Goal: Task Accomplishment & Management: Complete application form

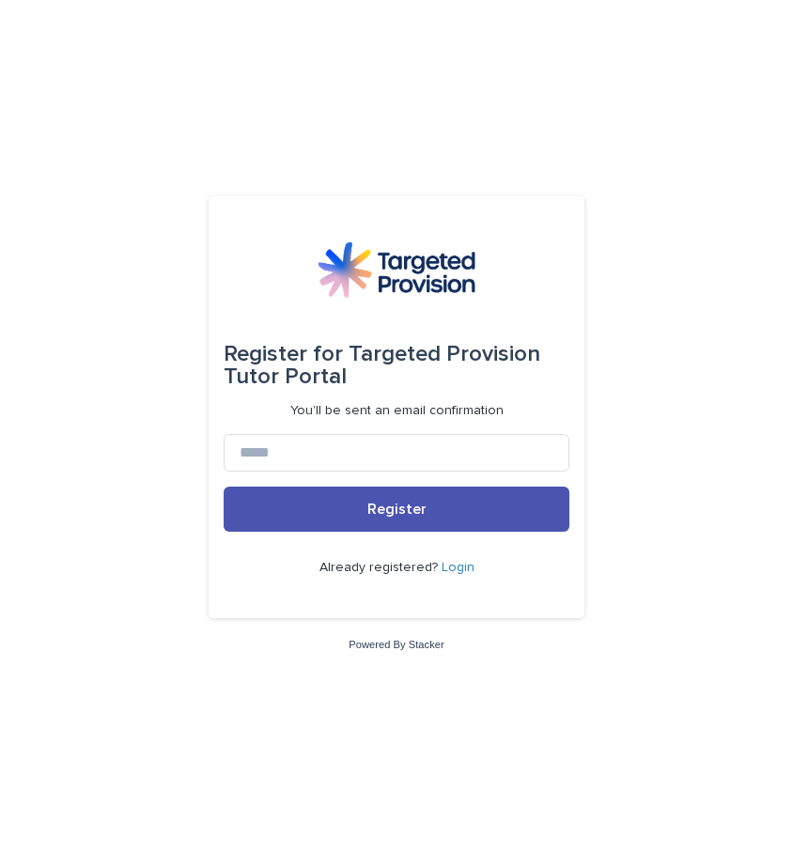
click at [463, 569] on link "Login" at bounding box center [457, 567] width 33 height 13
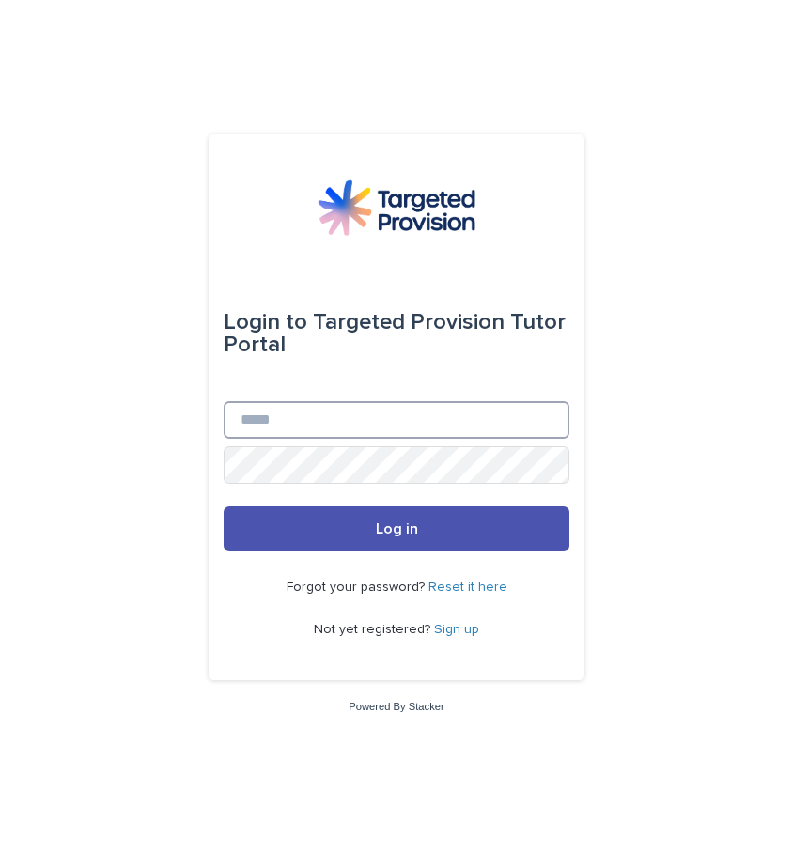
type input "**********"
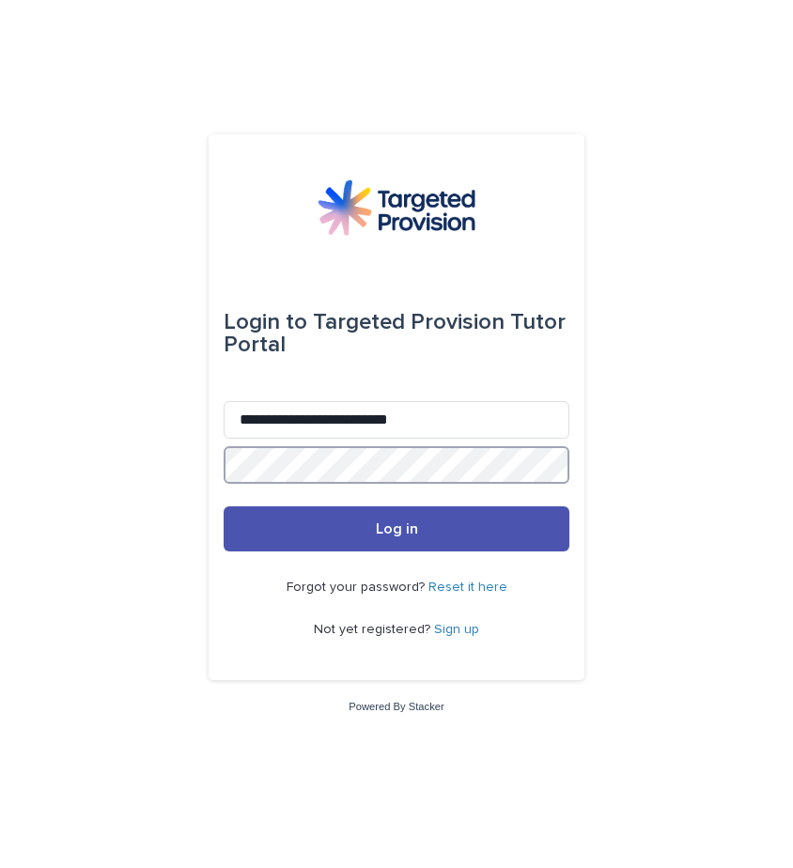
click at [396, 530] on button "Log in" at bounding box center [397, 528] width 346 height 45
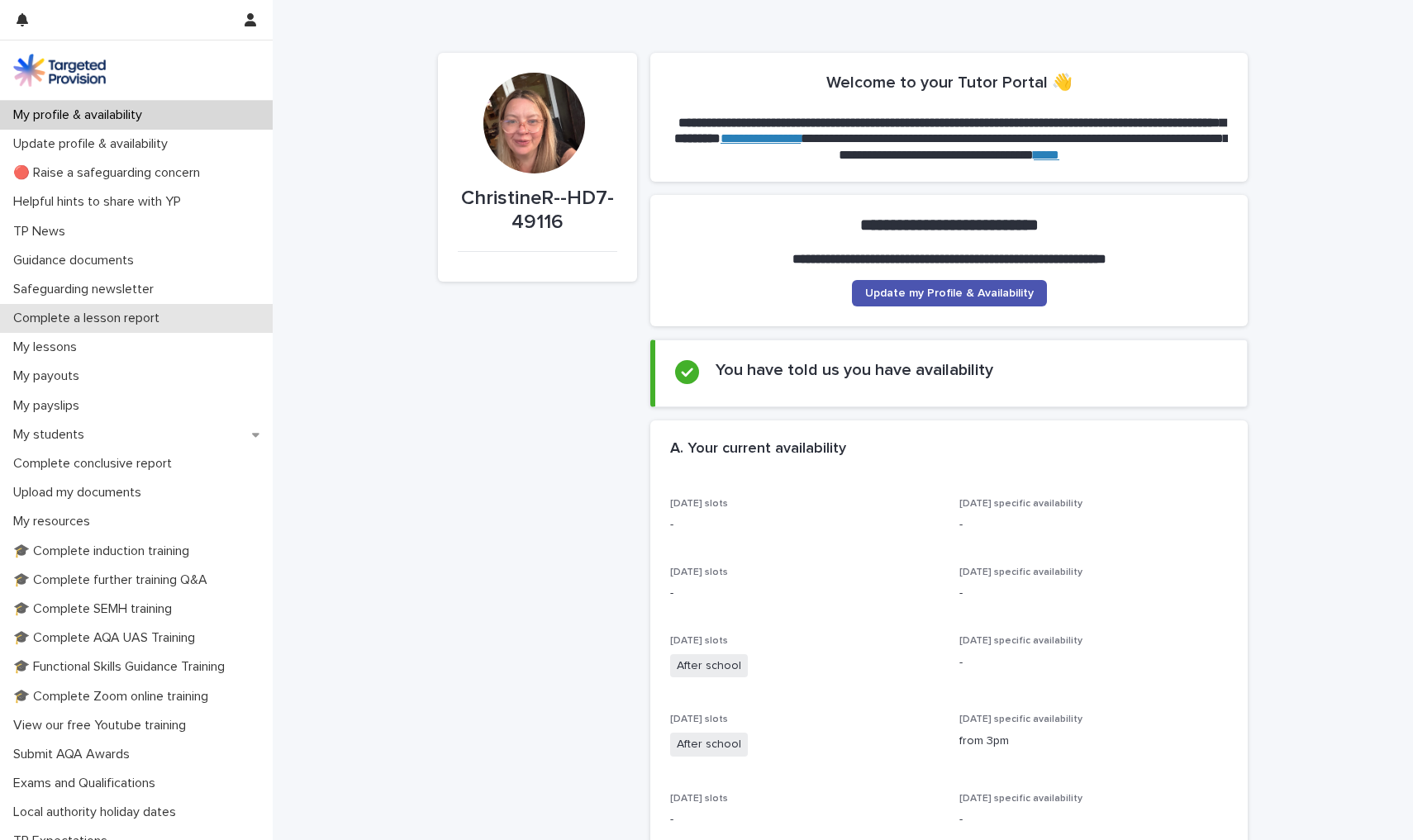
click at [125, 313] on p "Complete a lesson report" at bounding box center [90, 318] width 166 height 16
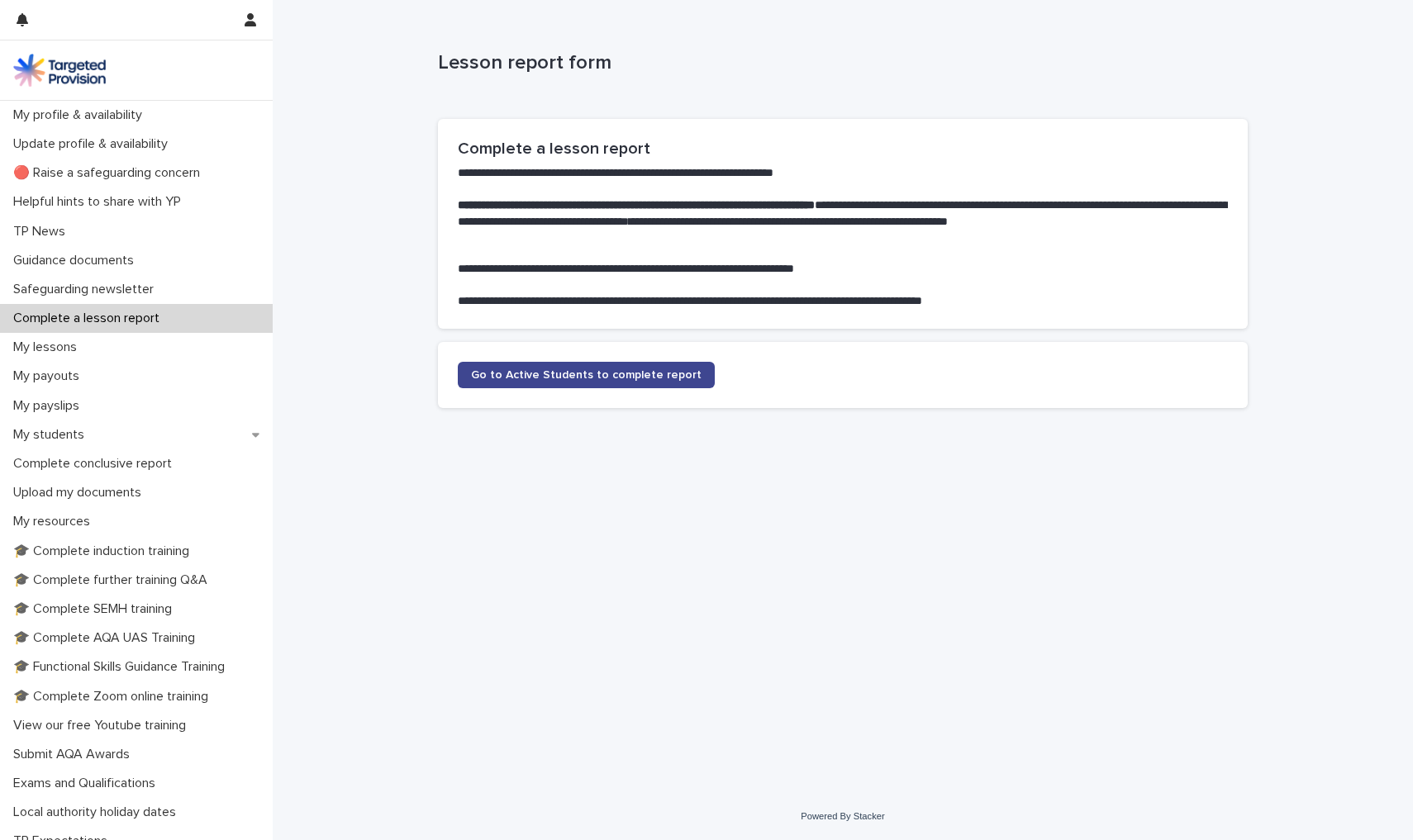
click at [619, 373] on span "Go to Active Students to complete report" at bounding box center [586, 375] width 231 height 11
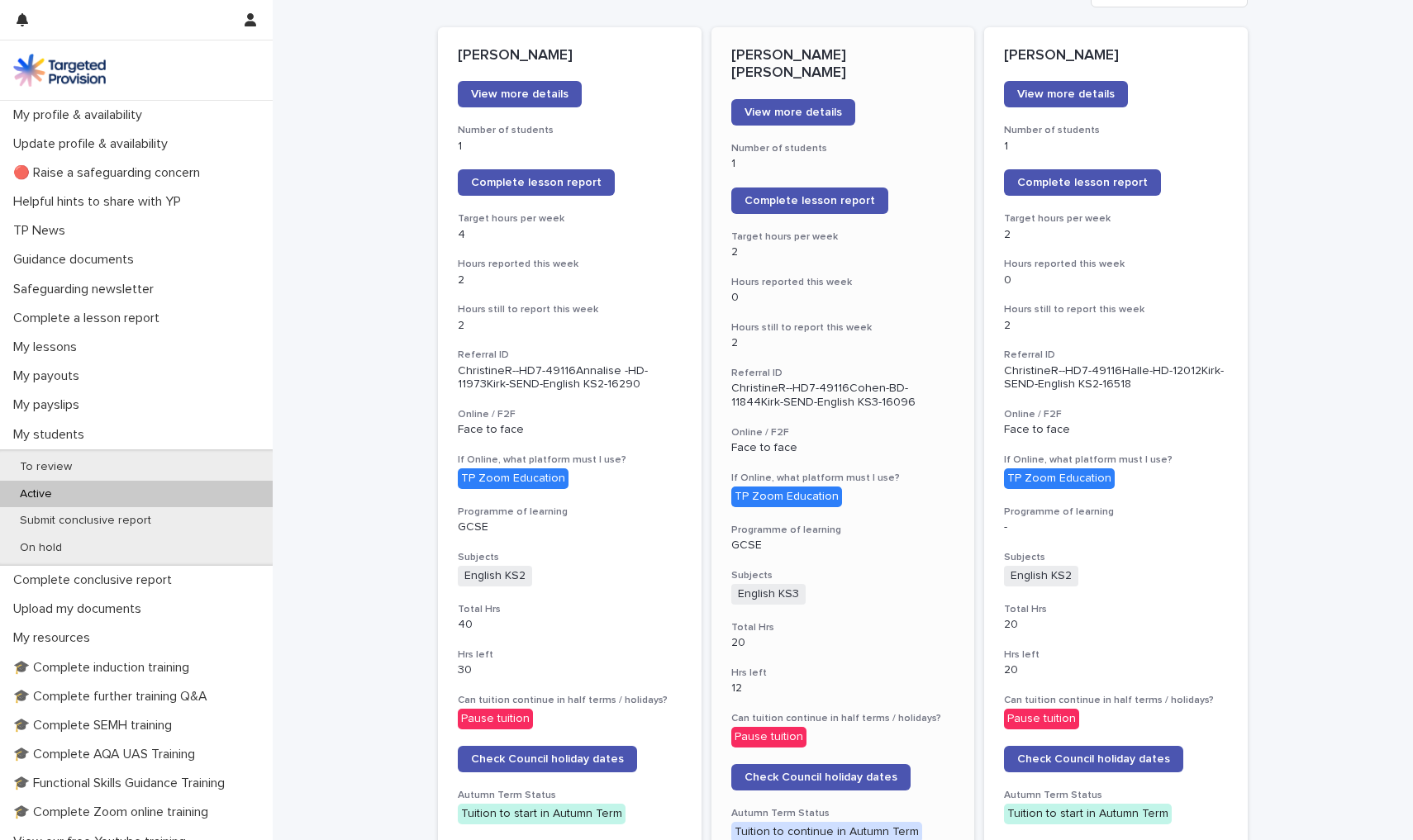
scroll to position [206, 0]
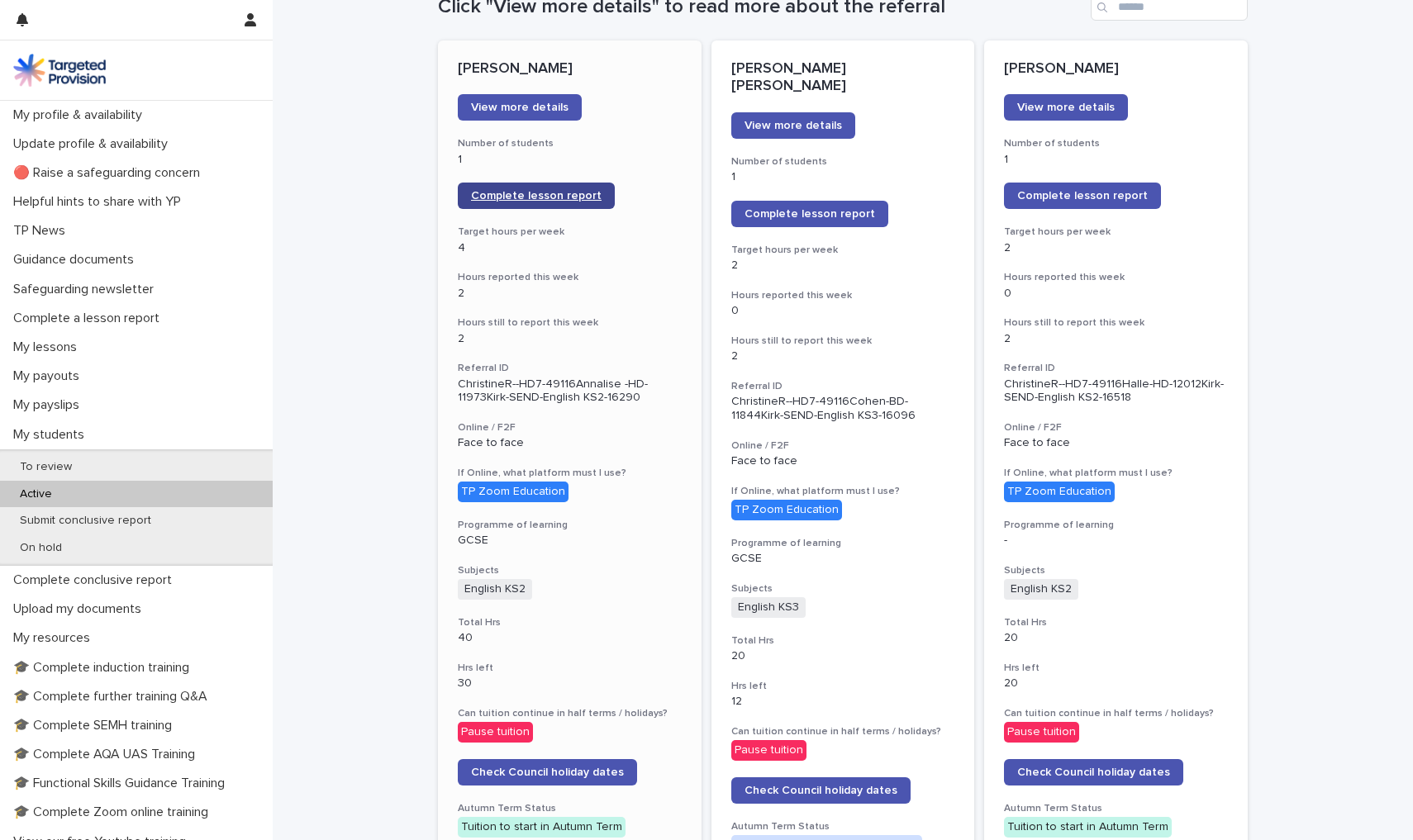
click at [579, 190] on span "Complete lesson report" at bounding box center [536, 195] width 130 height 11
